Goal: Navigation & Orientation: Find specific page/section

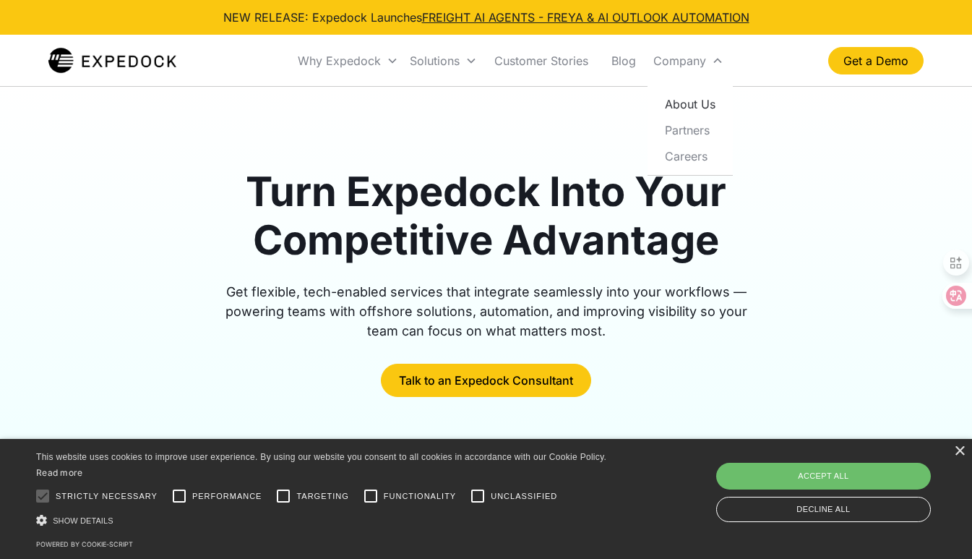
click at [697, 96] on link "About Us" at bounding box center [690, 104] width 74 height 26
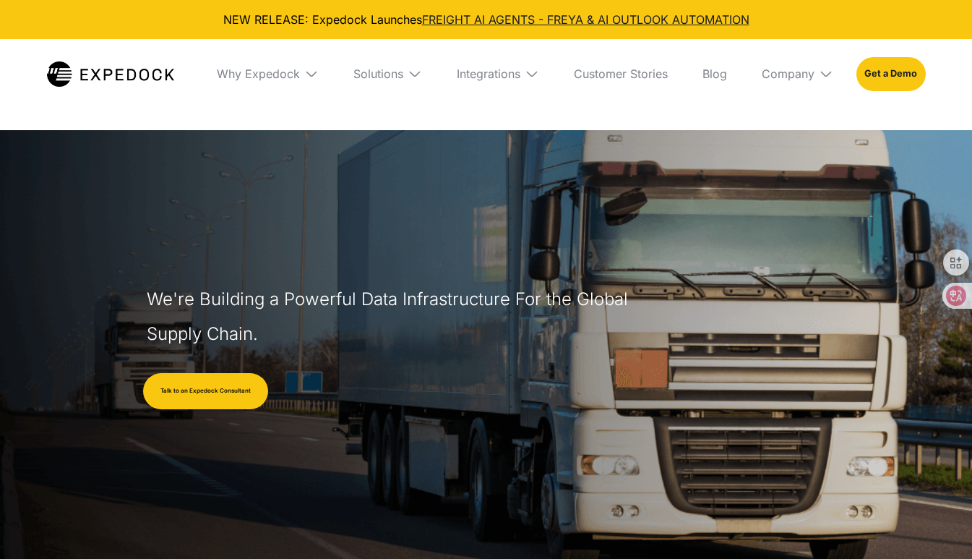
select select
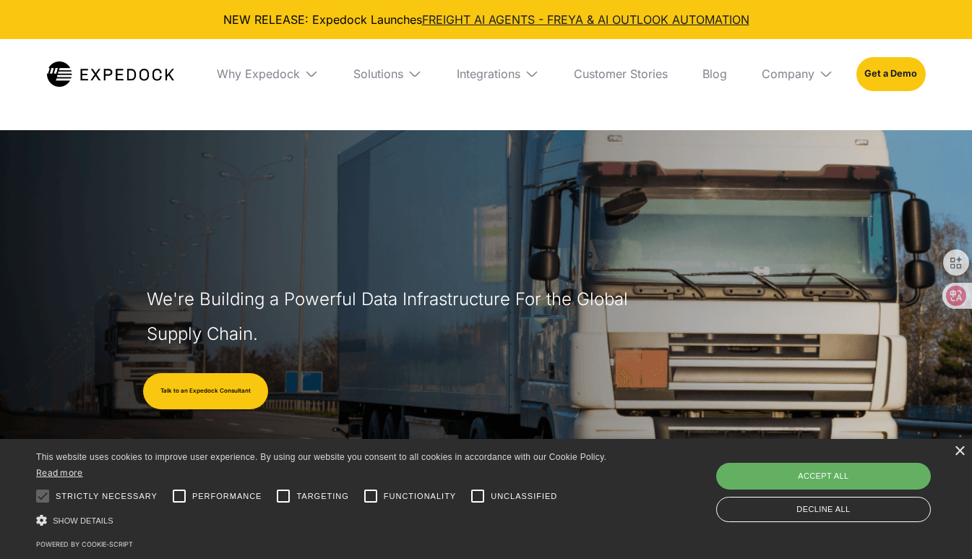
click at [815, 481] on div "Accept all" at bounding box center [823, 476] width 215 height 26
checkbox input "true"
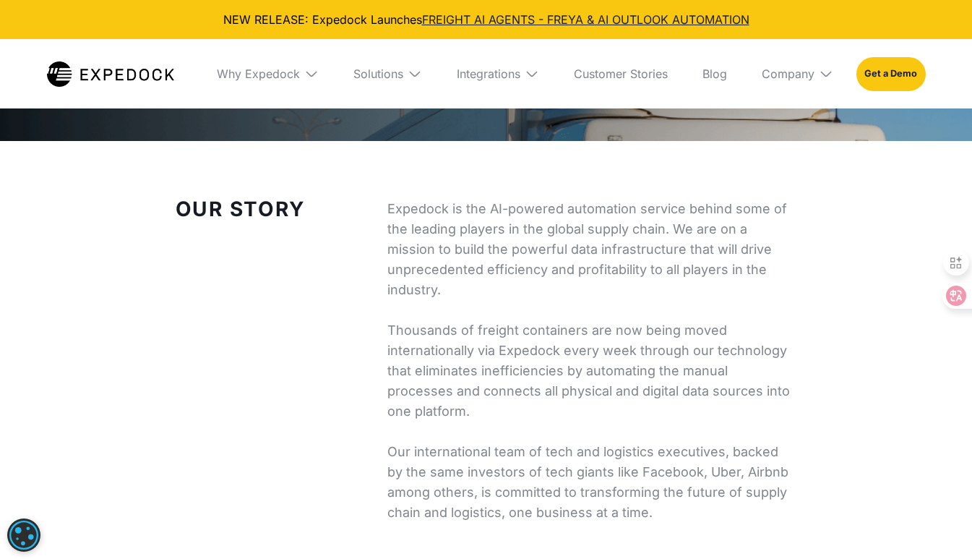
scroll to position [490, 0]
